Goal: Task Accomplishment & Management: Complete application form

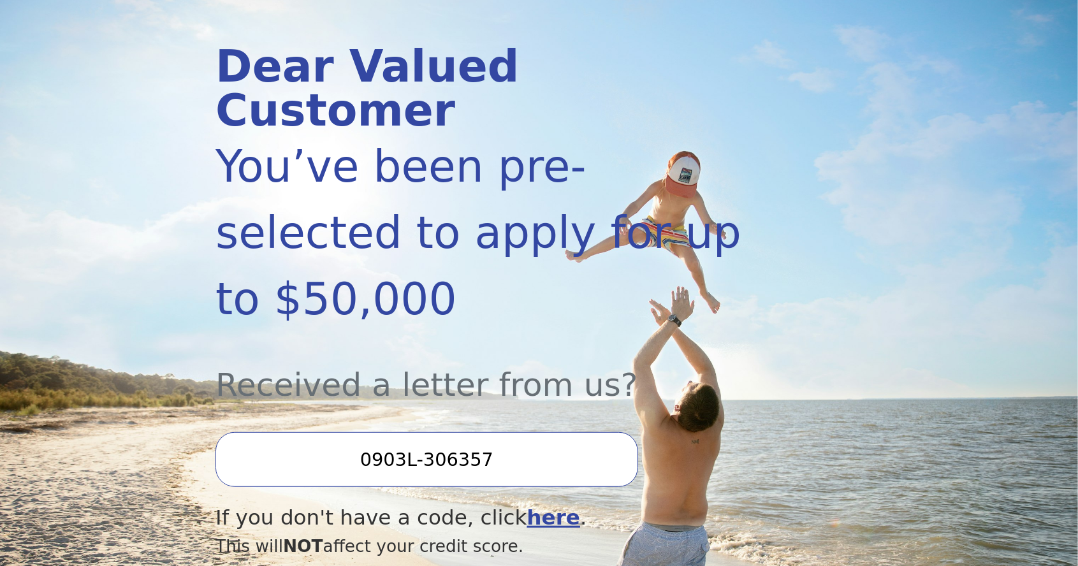
scroll to position [146, 0]
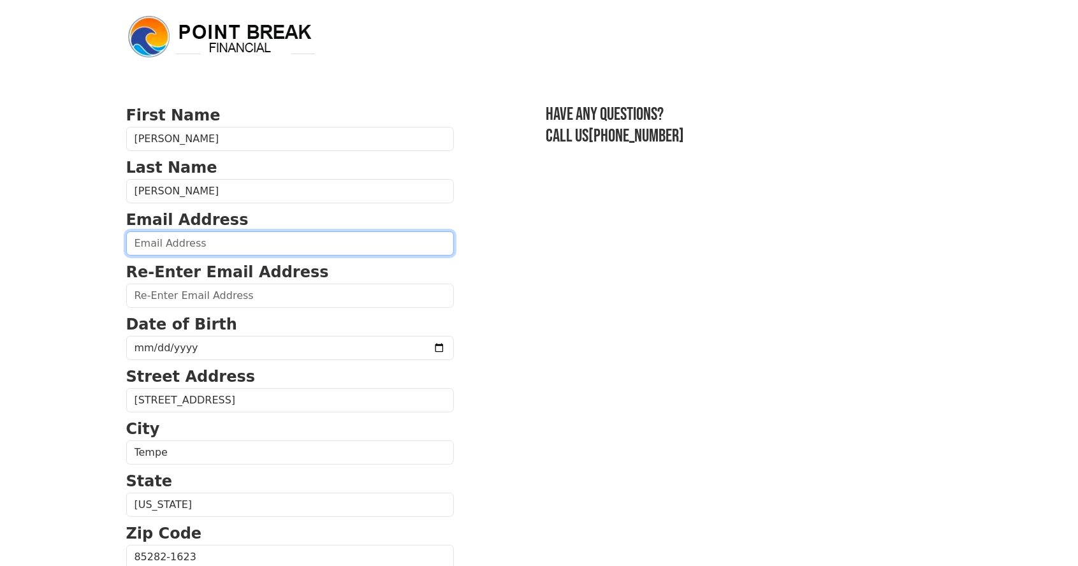
click at [223, 248] on input "email" at bounding box center [290, 243] width 328 height 24
type input "[EMAIL_ADDRESS][DOMAIN_NAME]"
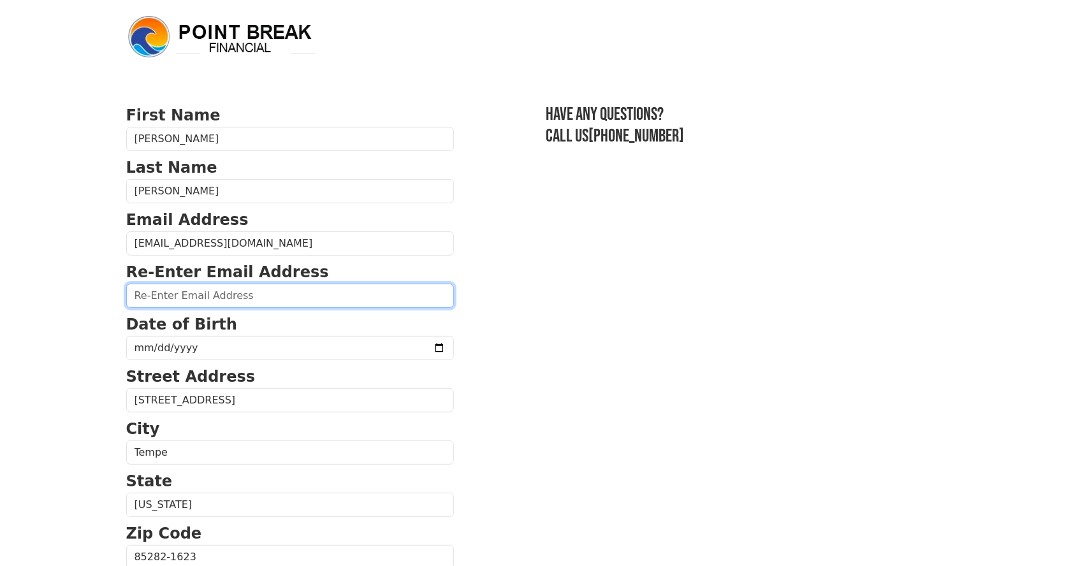
click at [279, 301] on input "email" at bounding box center [290, 296] width 328 height 24
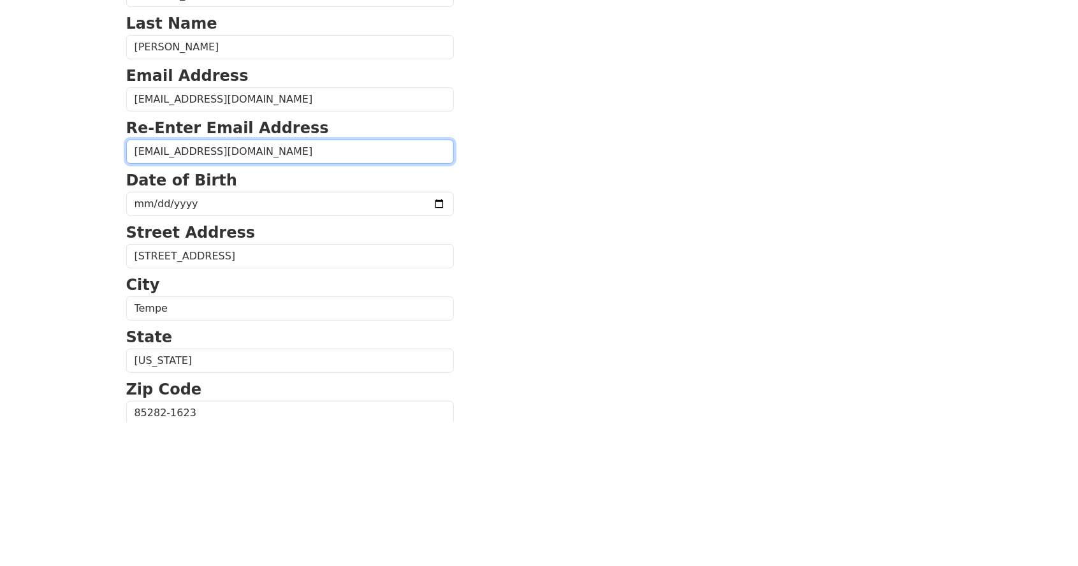
type input "[EMAIL_ADDRESS][DOMAIN_NAME]"
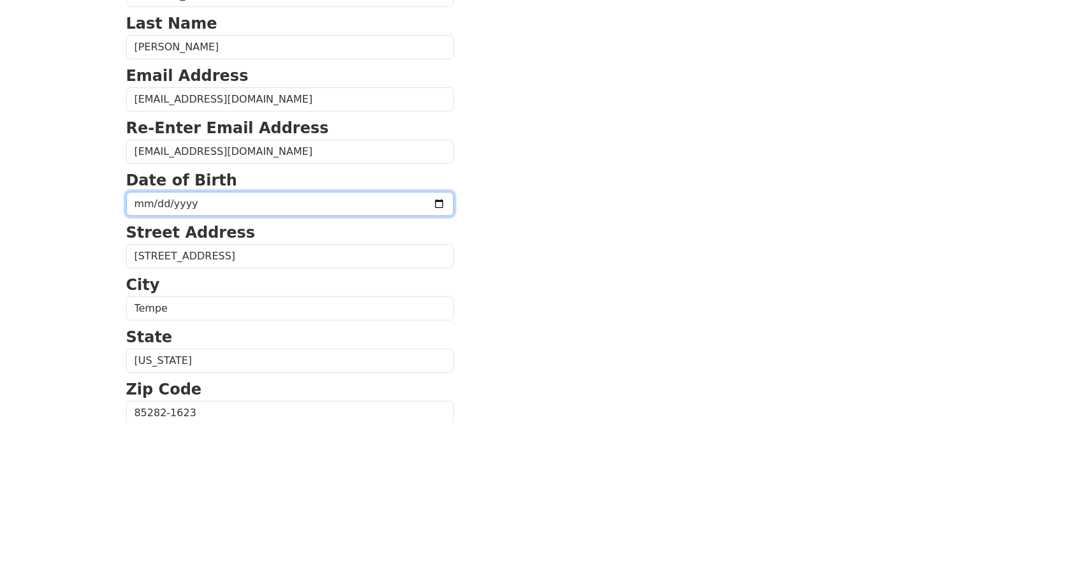
click at [277, 350] on input "date" at bounding box center [290, 348] width 328 height 24
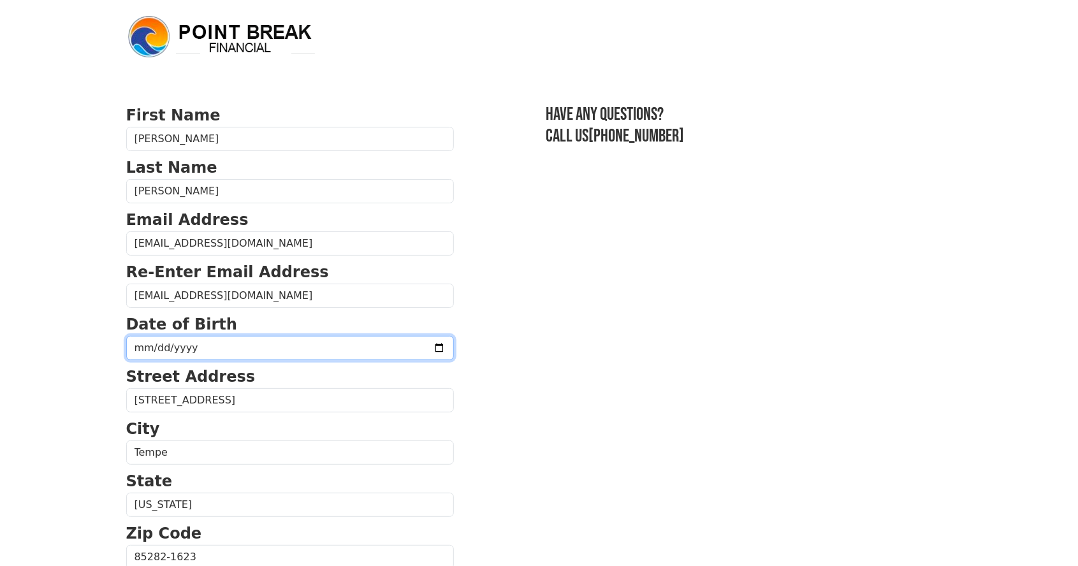
click at [316, 347] on input "[DATE]" at bounding box center [290, 348] width 328 height 24
type input "[DATE]"
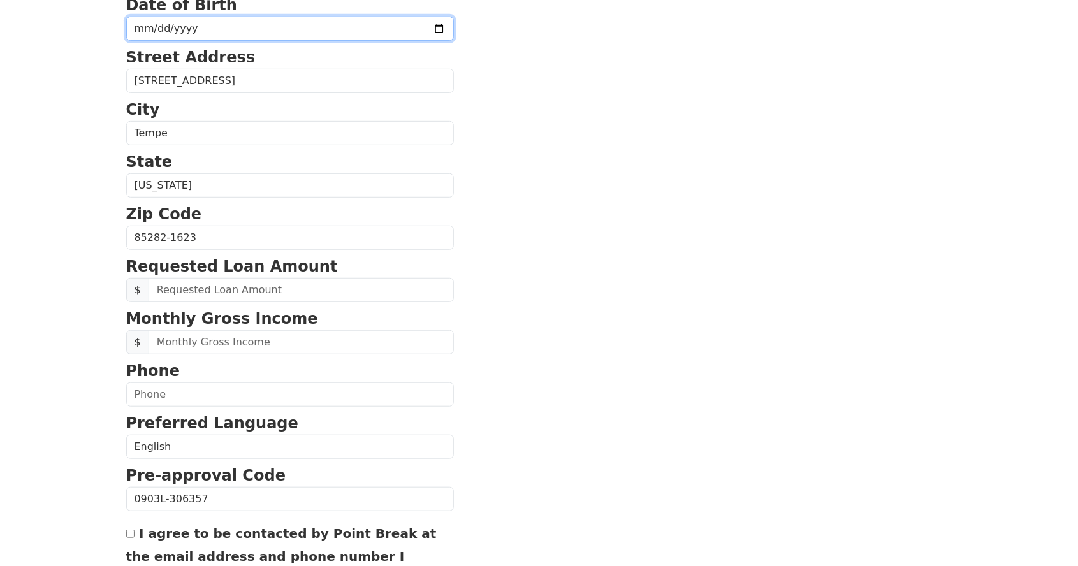
scroll to position [323, 0]
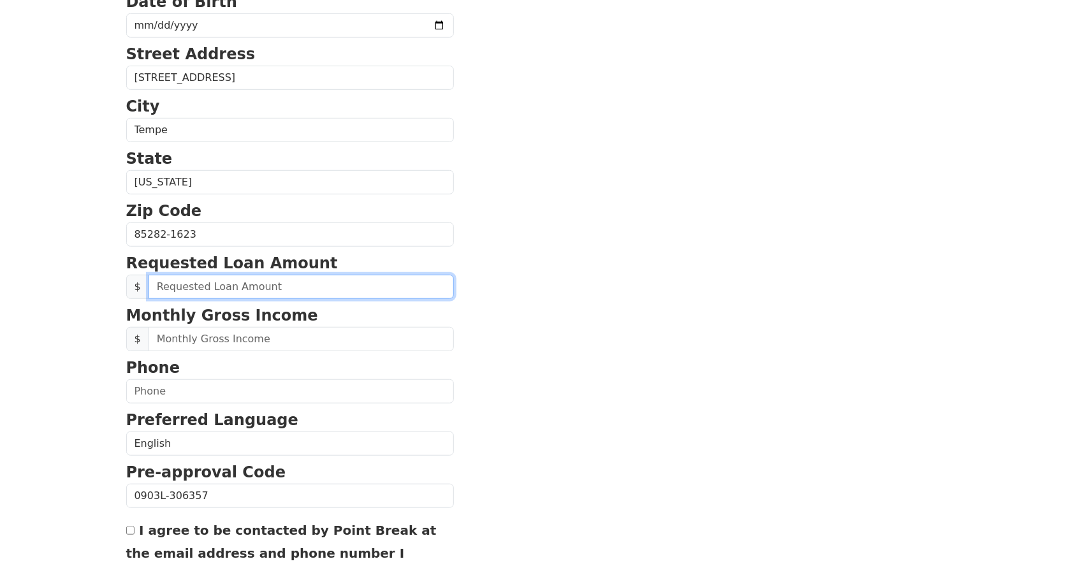
click at [286, 287] on input "text" at bounding box center [301, 287] width 305 height 24
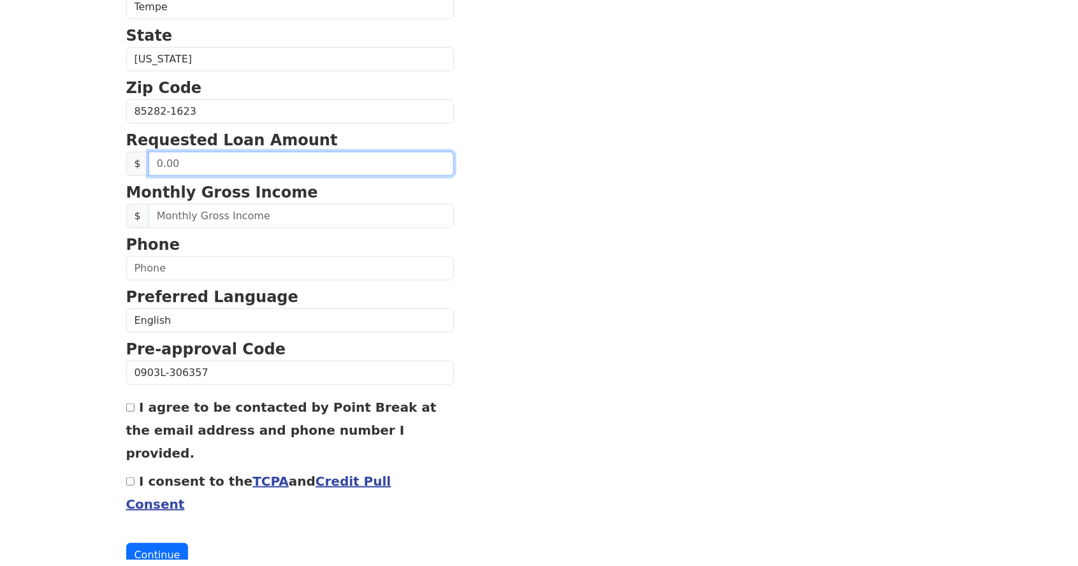
scroll to position [439, 0]
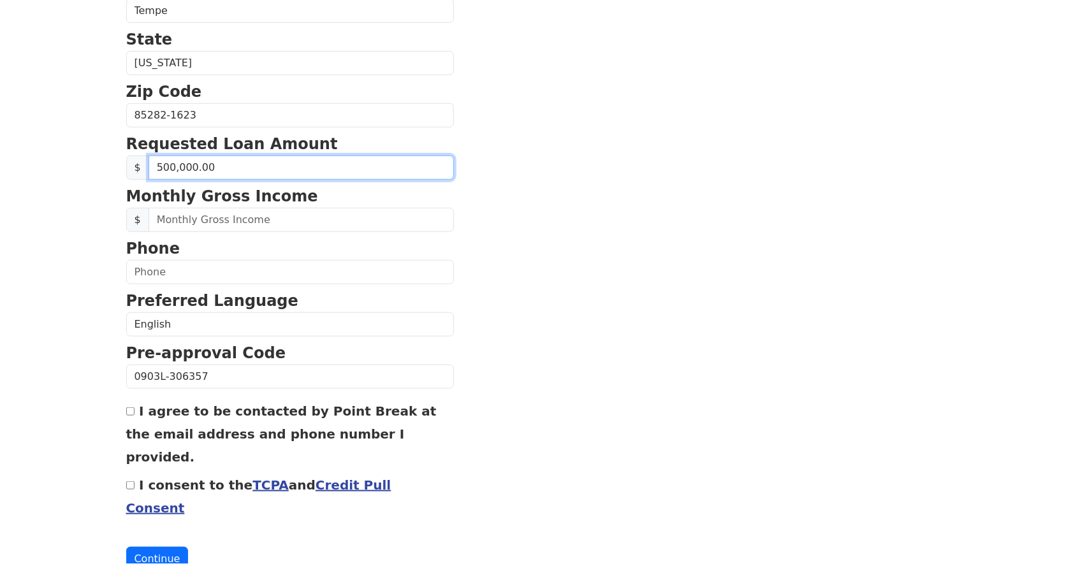
type input "50,000.00"
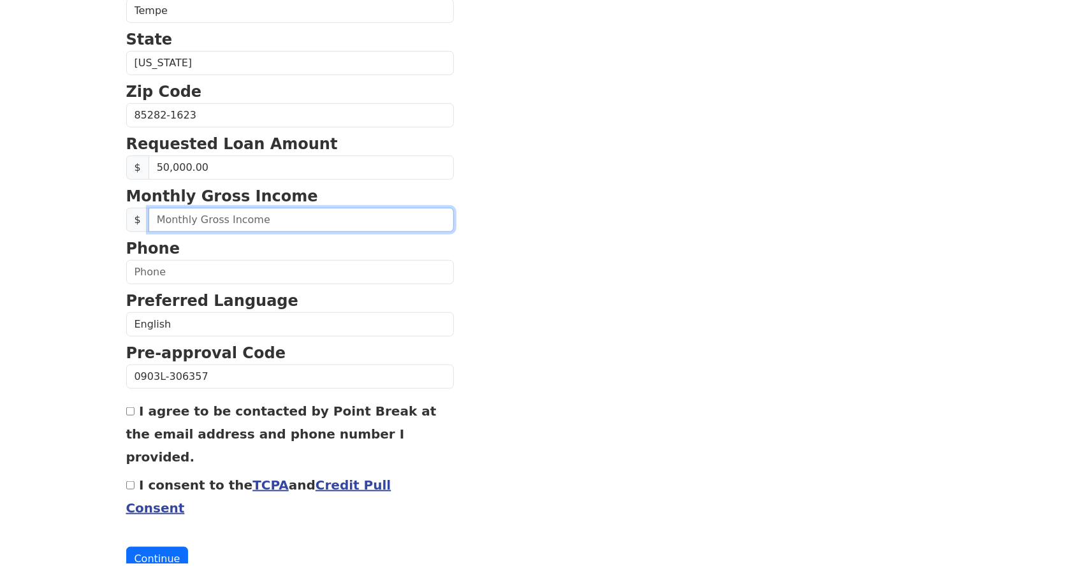
click at [341, 218] on input "text" at bounding box center [301, 222] width 305 height 24
type input "4,280.00"
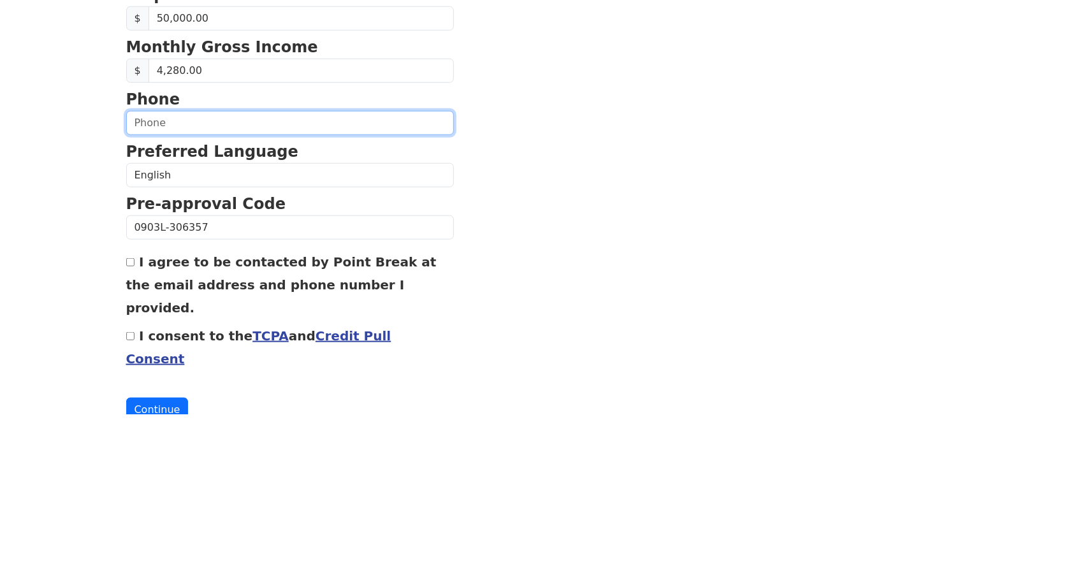
click at [271, 273] on input "text" at bounding box center [290, 275] width 328 height 24
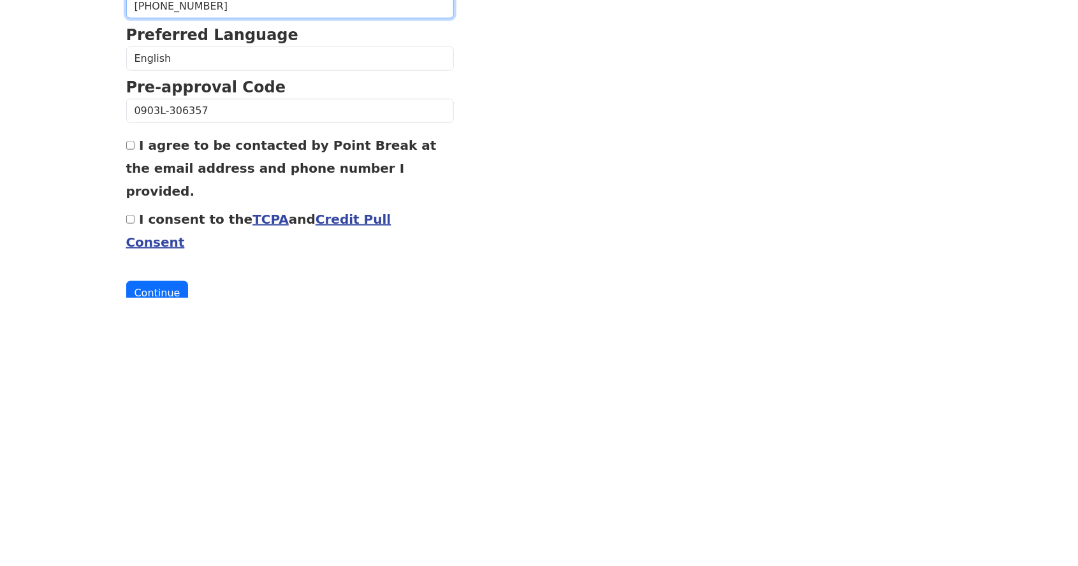
type input "[PHONE_NUMBER]"
click at [132, 410] on input "I agree to be contacted by Point Break at the email address and phone number I …" at bounding box center [130, 414] width 8 height 8
checkbox input "true"
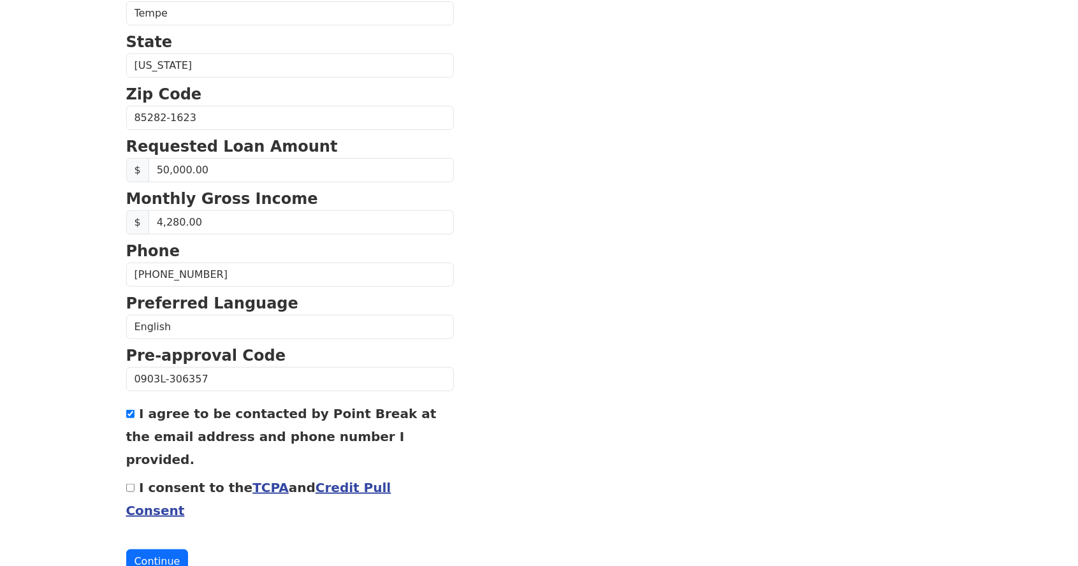
click at [133, 484] on input "I consent to the TCPA and Credit Pull Consent" at bounding box center [130, 488] width 8 height 8
checkbox input "true"
click at [166, 550] on button "Continue" at bounding box center [157, 562] width 62 height 24
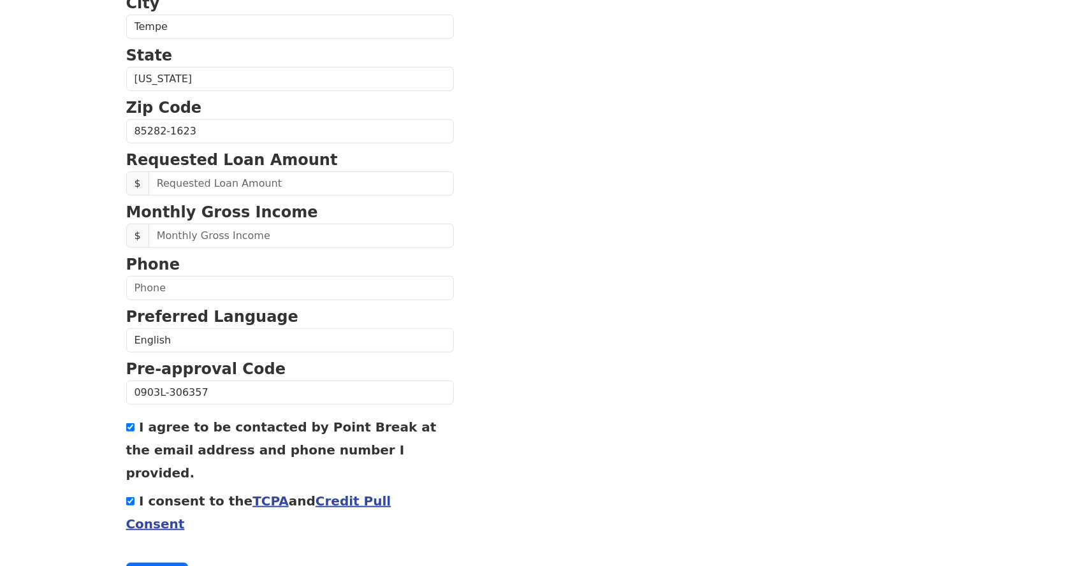
scroll to position [439, 0]
